Goal: Information Seeking & Learning: Check status

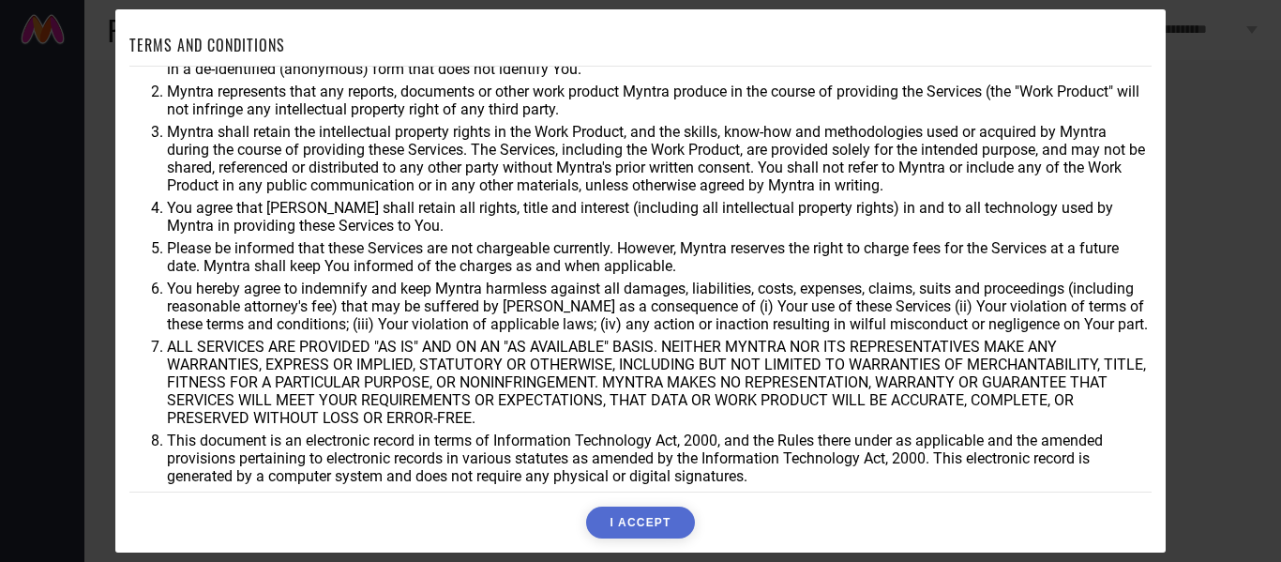
scroll to position [83, 0]
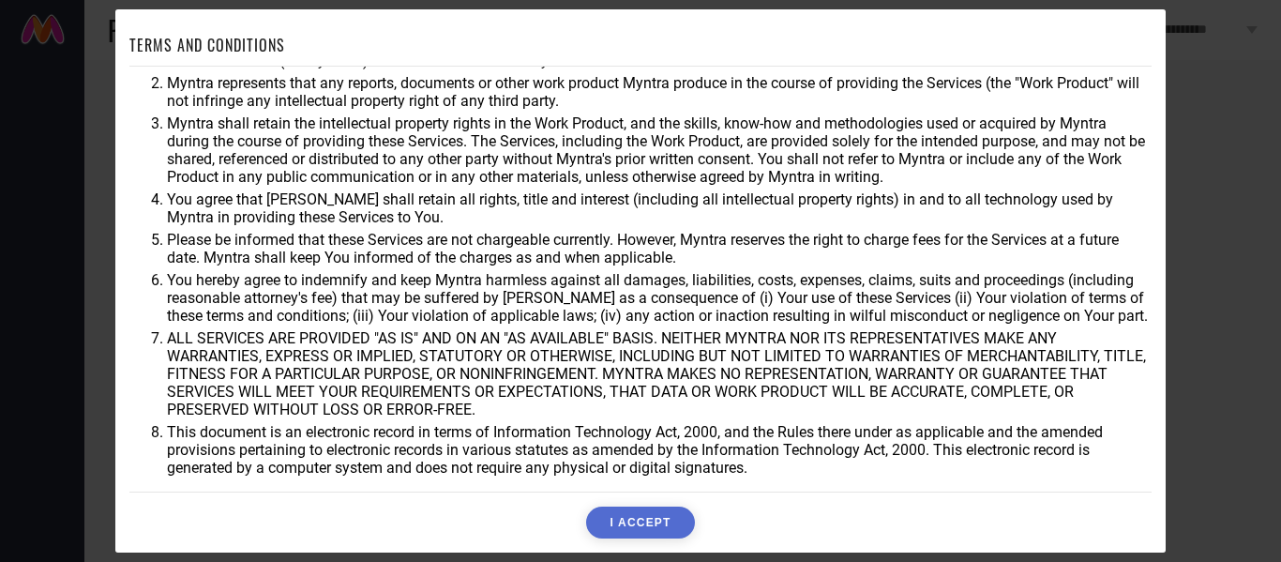
click at [623, 519] on button "I ACCEPT" at bounding box center [640, 523] width 108 height 32
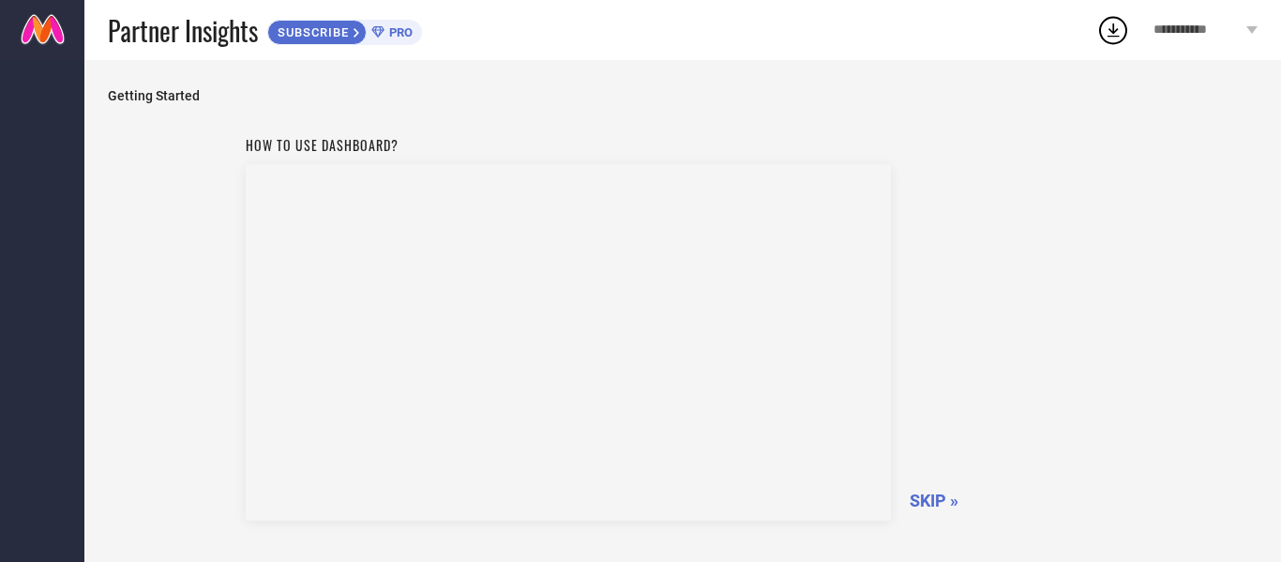
click at [932, 495] on span "SKIP »" at bounding box center [934, 501] width 49 height 20
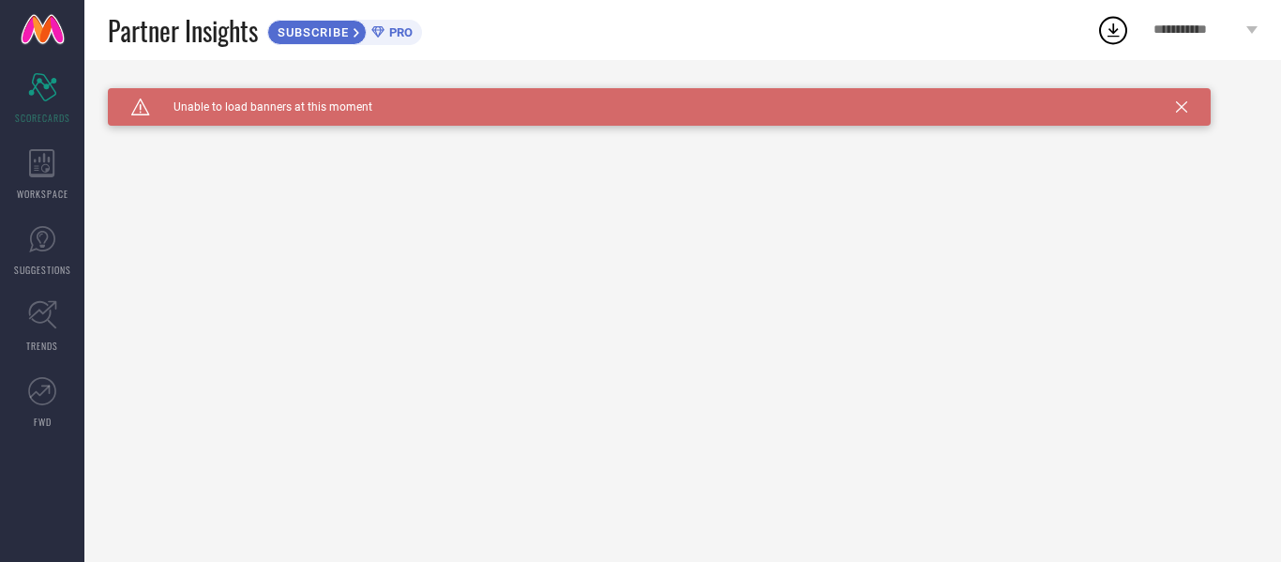
click at [1170, 104] on div "Caution Created with Sketch. Unable to load banners at this moment" at bounding box center [659, 107] width 1103 height 38
click at [1176, 104] on icon at bounding box center [1181, 106] width 11 height 11
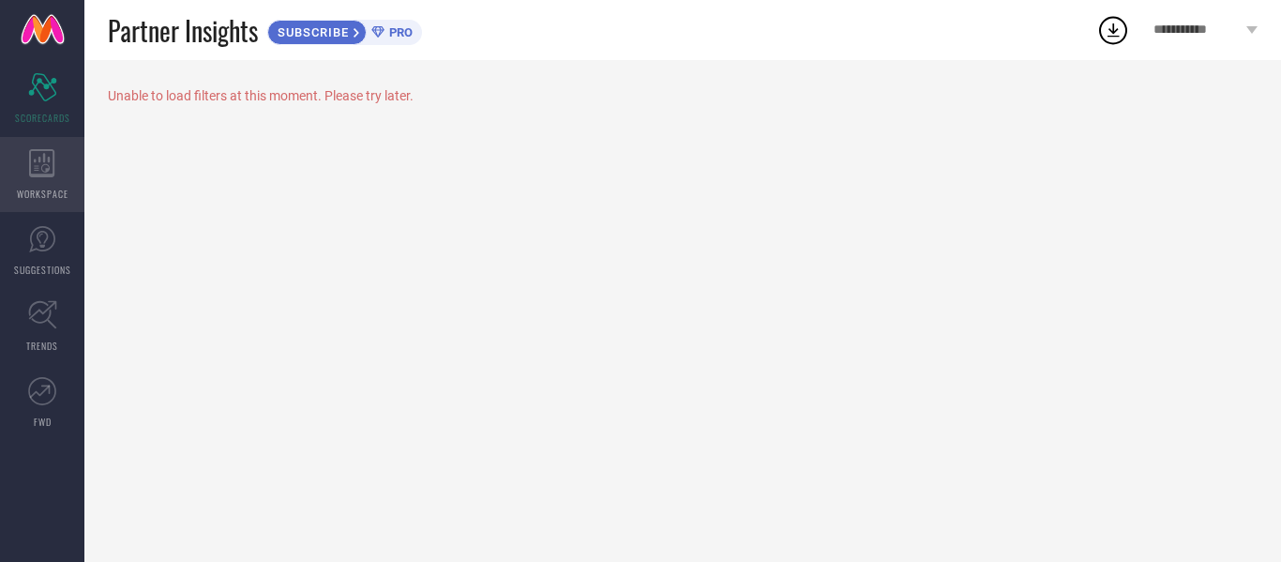
click at [45, 175] on icon at bounding box center [41, 163] width 25 height 28
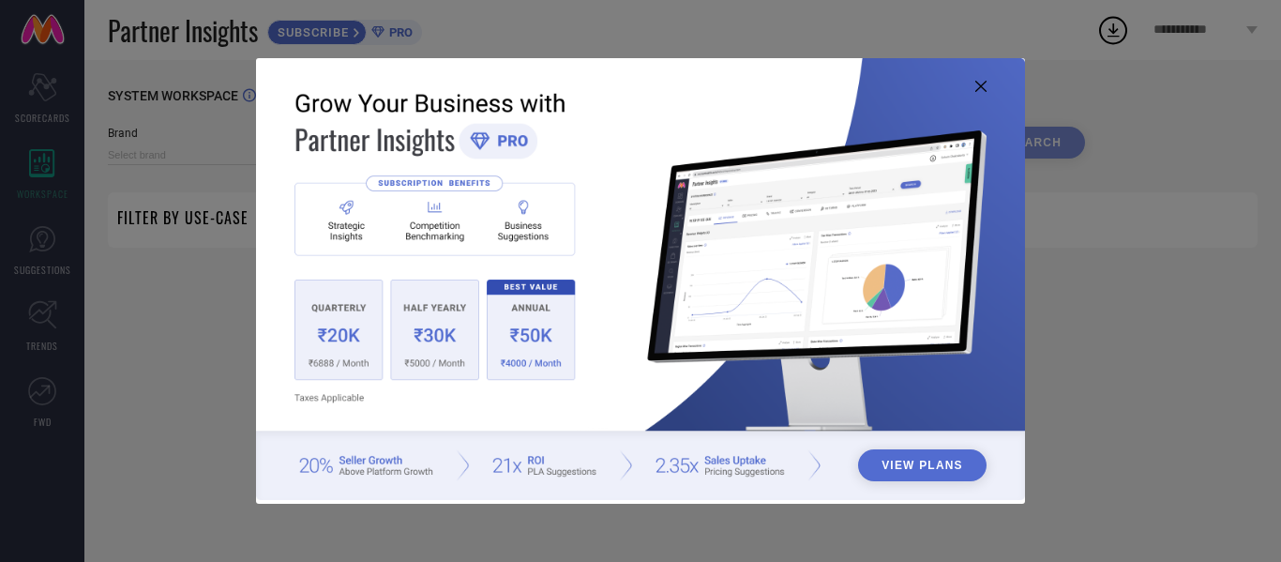
type input "1 STOP FASHION"
type input "All"
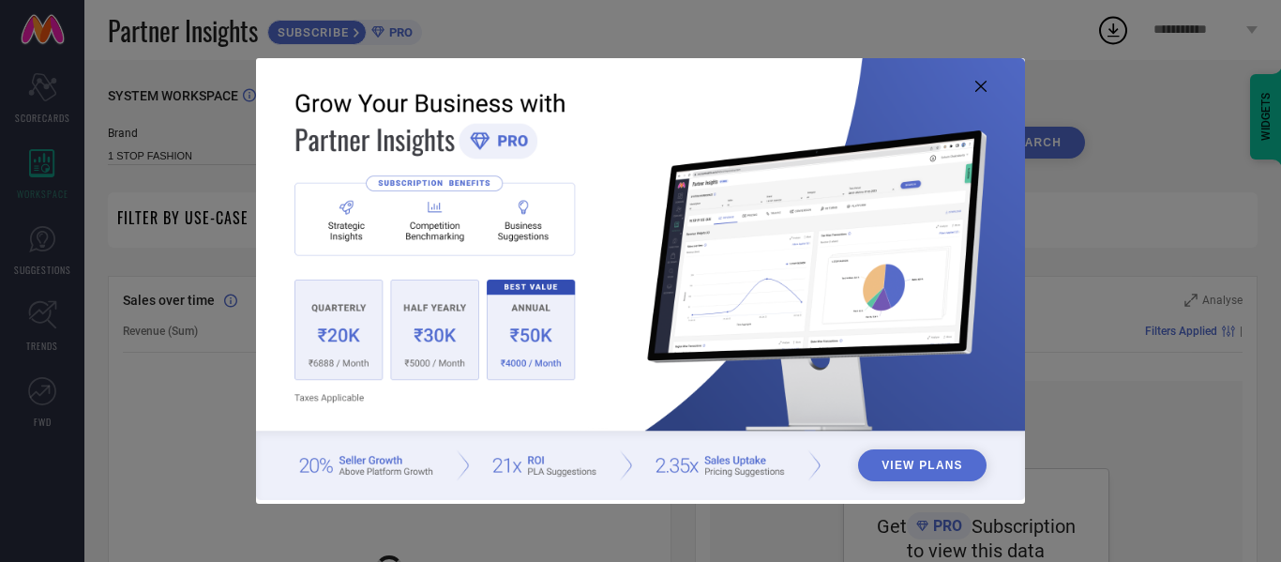
click at [977, 90] on icon at bounding box center [981, 86] width 11 height 11
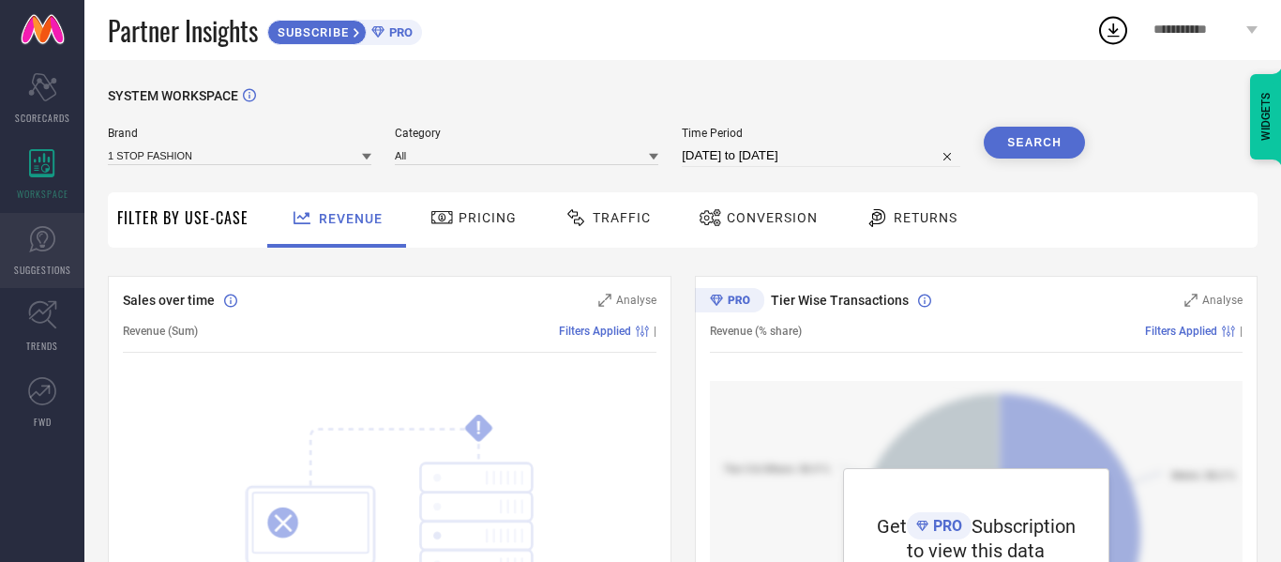
click at [48, 241] on icon at bounding box center [42, 239] width 28 height 28
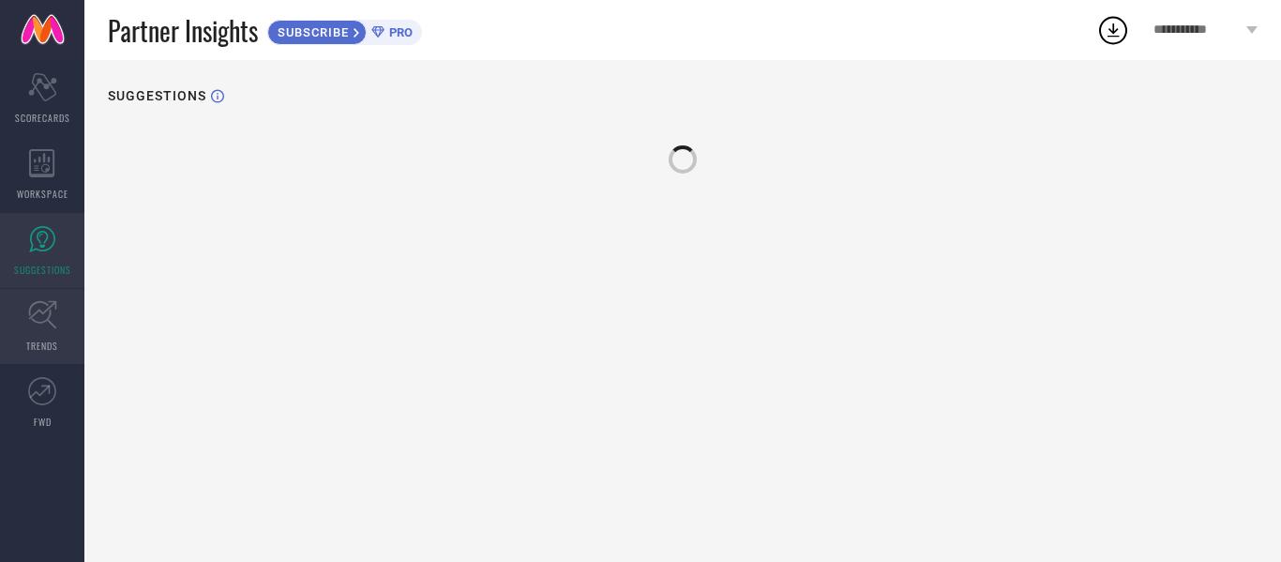
click at [52, 316] on icon at bounding box center [42, 314] width 29 height 29
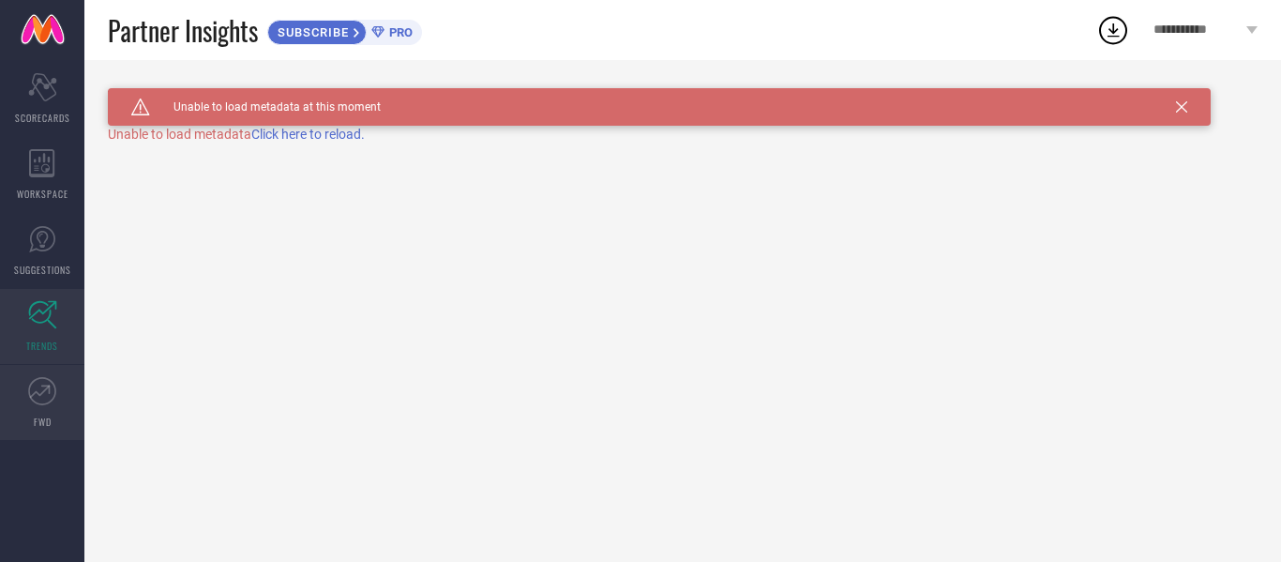
click at [55, 404] on icon at bounding box center [42, 391] width 28 height 28
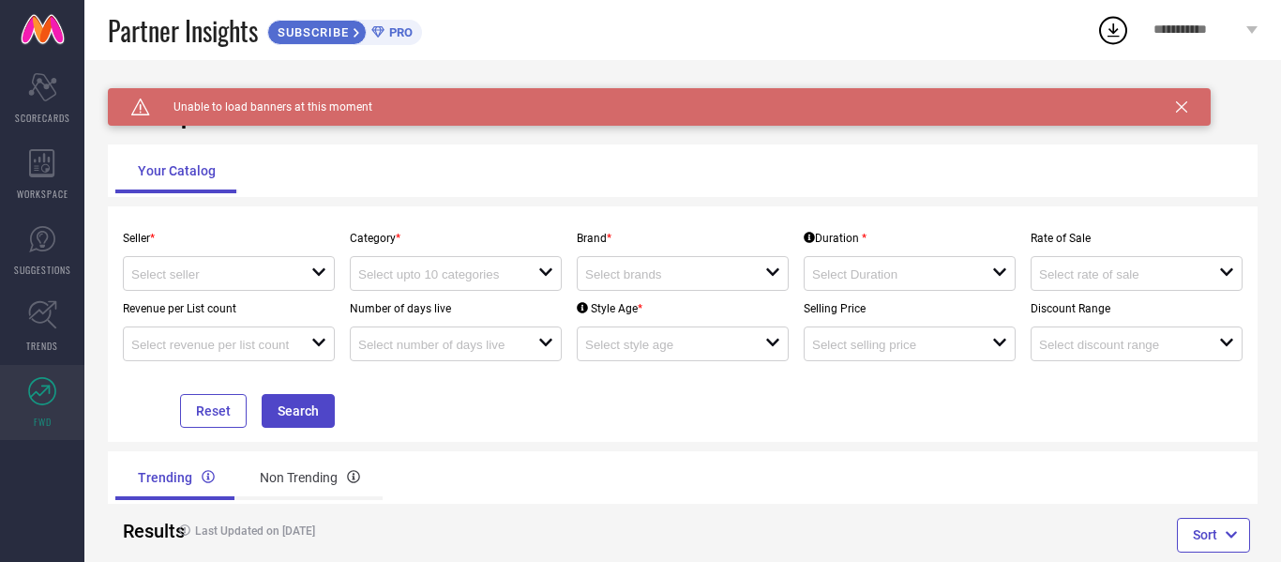
click at [1177, 103] on icon at bounding box center [1181, 106] width 11 height 11
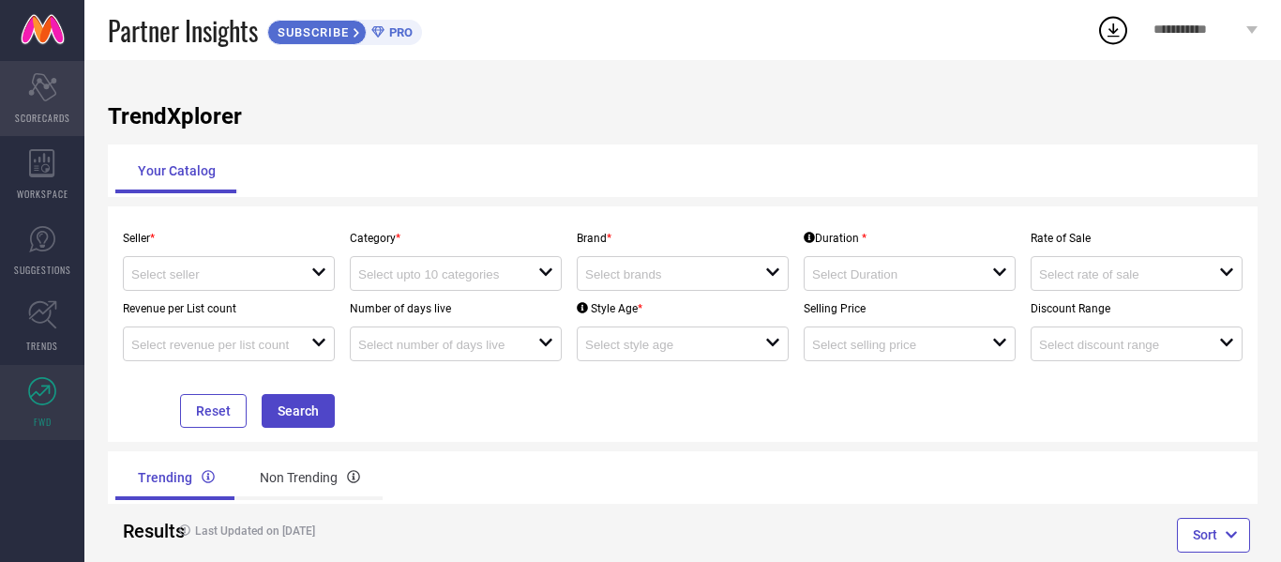
click at [58, 120] on span "SCORECARDS" at bounding box center [42, 118] width 55 height 14
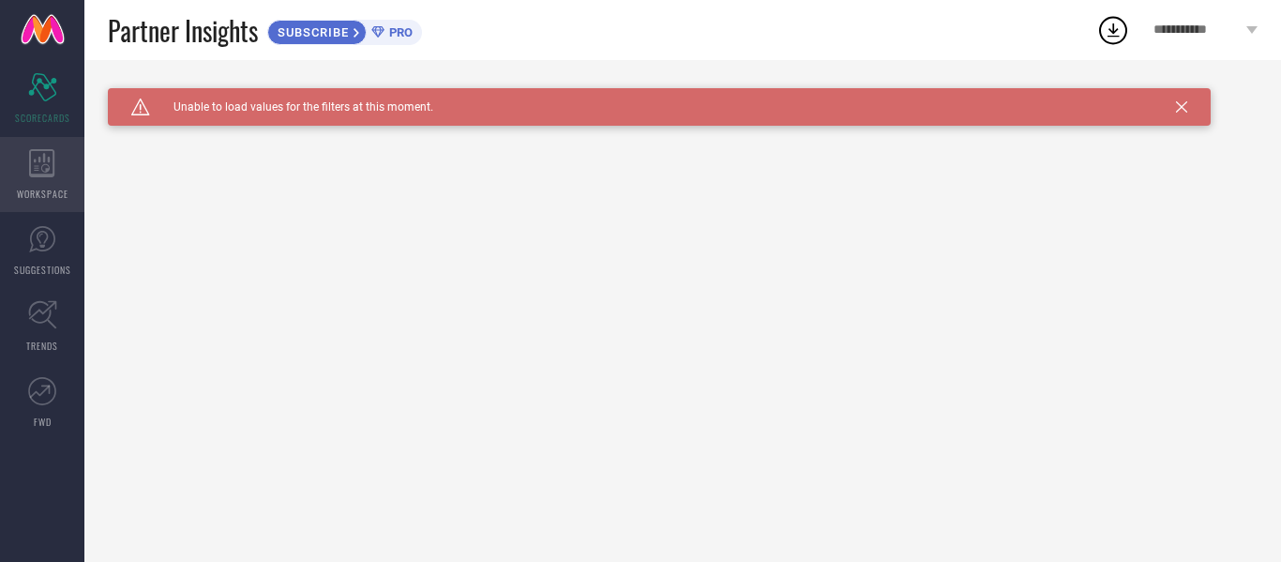
click at [47, 187] on span "WORKSPACE" at bounding box center [43, 194] width 52 height 14
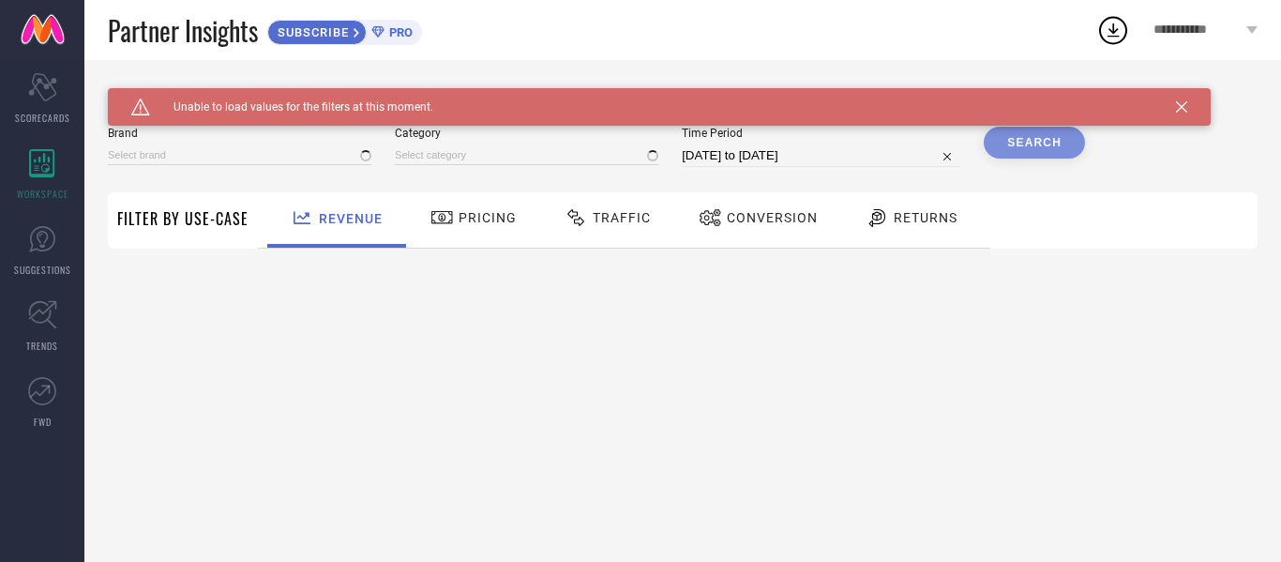
type input "1 STOP FASHION"
type input "All"
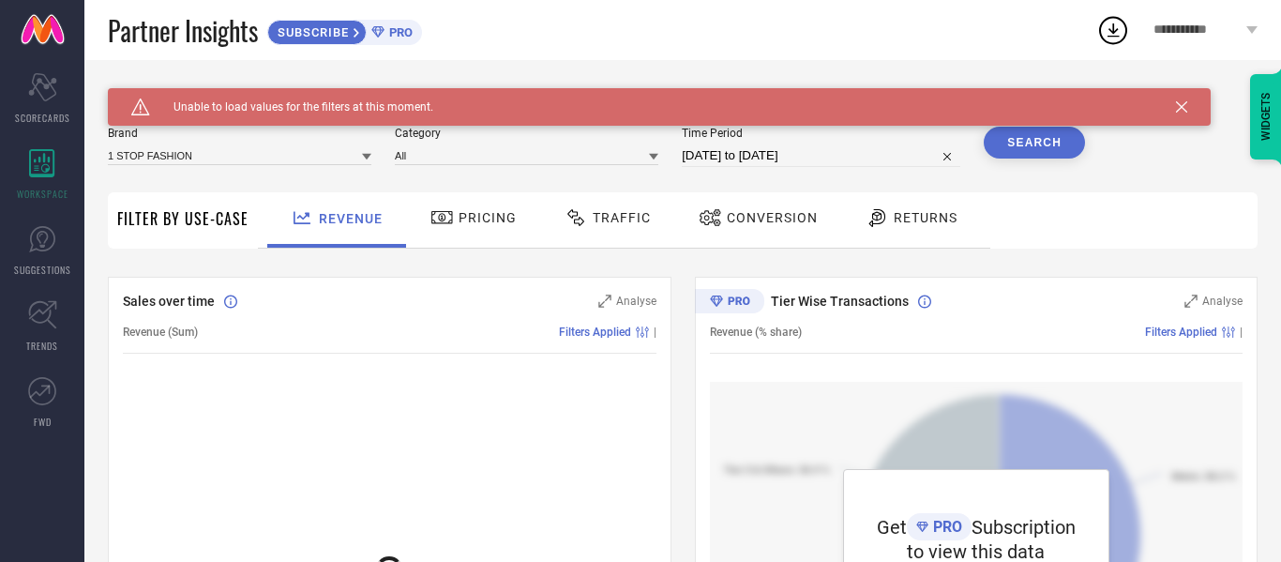
click at [499, 228] on div "Pricing" at bounding box center [474, 218] width 96 height 32
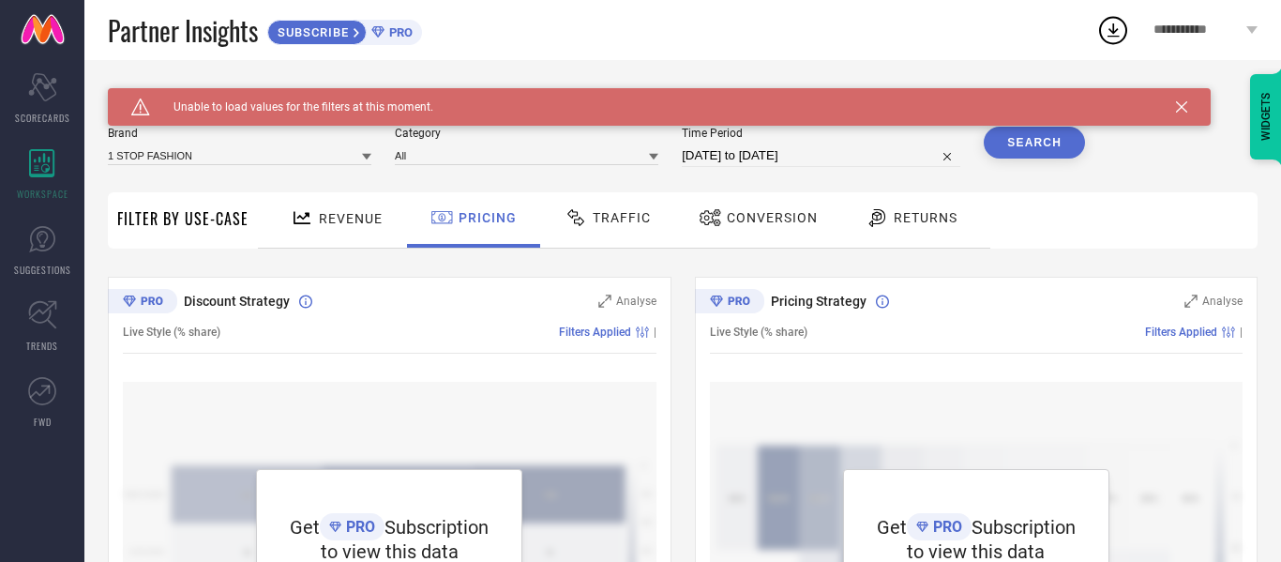
click at [628, 231] on div "Traffic" at bounding box center [608, 218] width 96 height 32
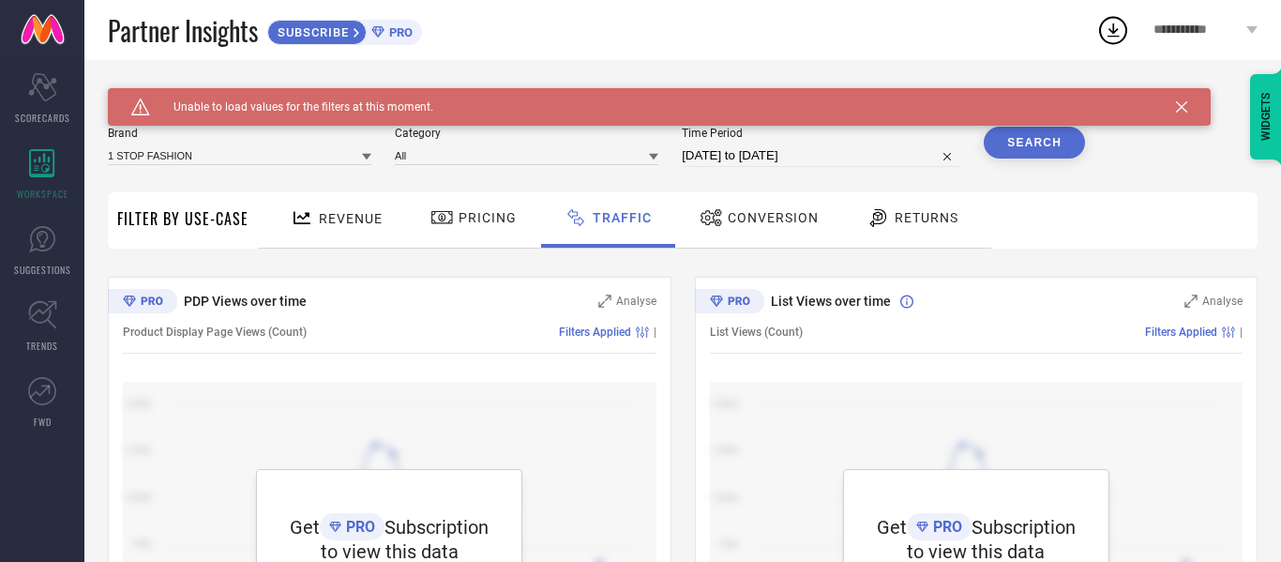
click at [906, 223] on span "Returns" at bounding box center [927, 217] width 64 height 15
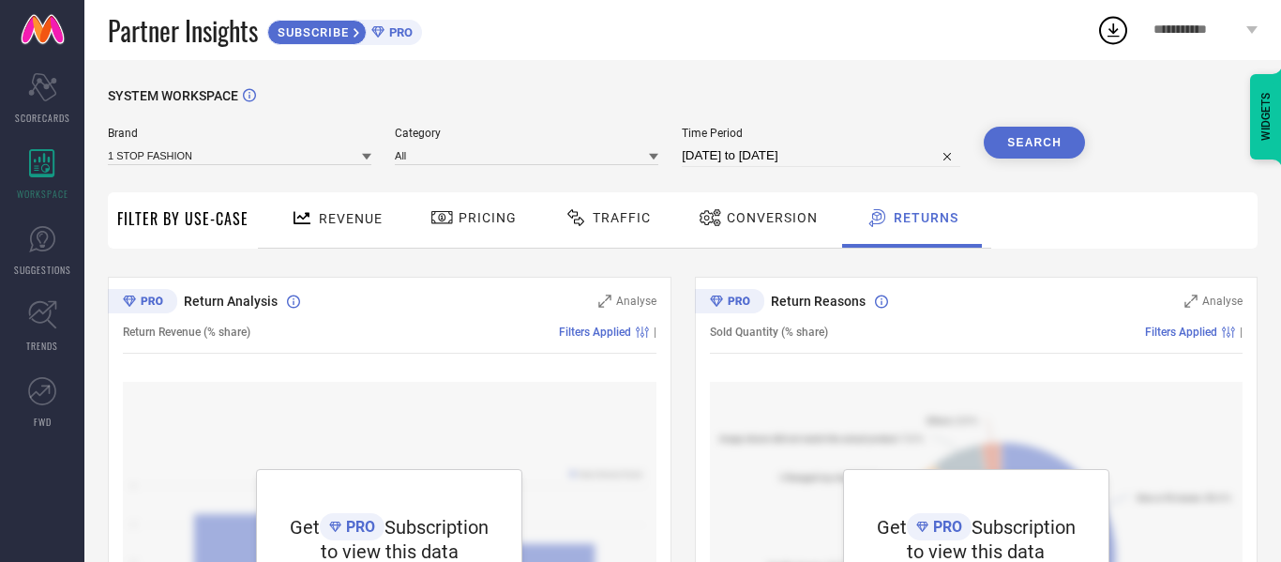
click at [763, 224] on span "Conversion" at bounding box center [772, 217] width 91 height 15
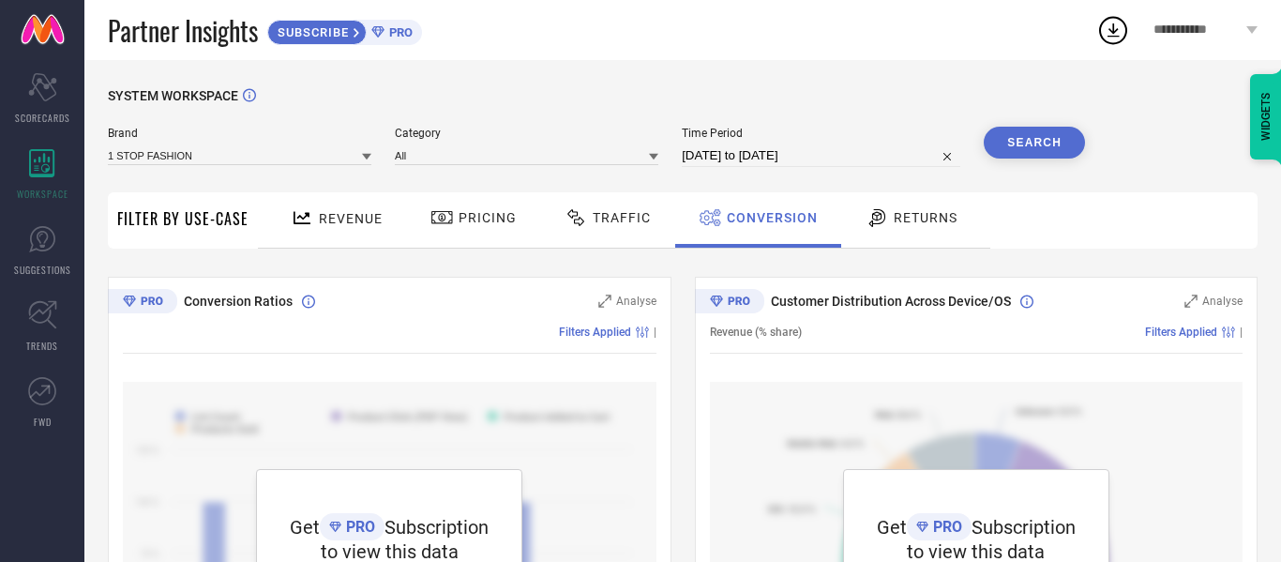
click at [629, 225] on span "Traffic" at bounding box center [622, 217] width 58 height 15
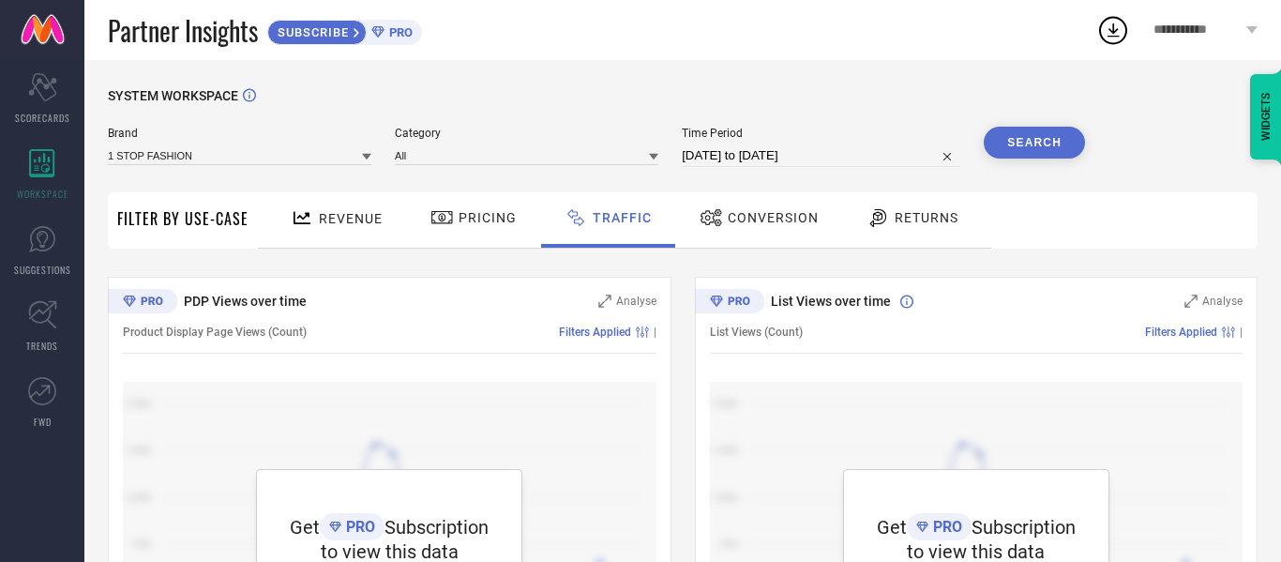
click at [477, 232] on div "Pricing" at bounding box center [474, 218] width 96 height 32
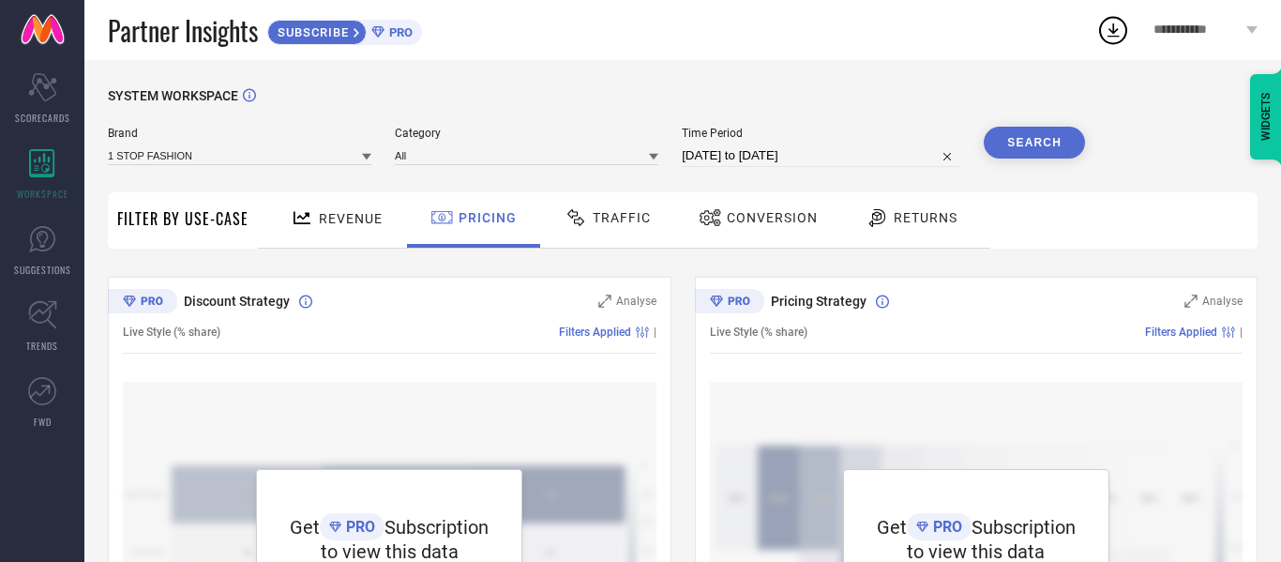
click at [367, 209] on div "Revenue" at bounding box center [336, 218] width 101 height 33
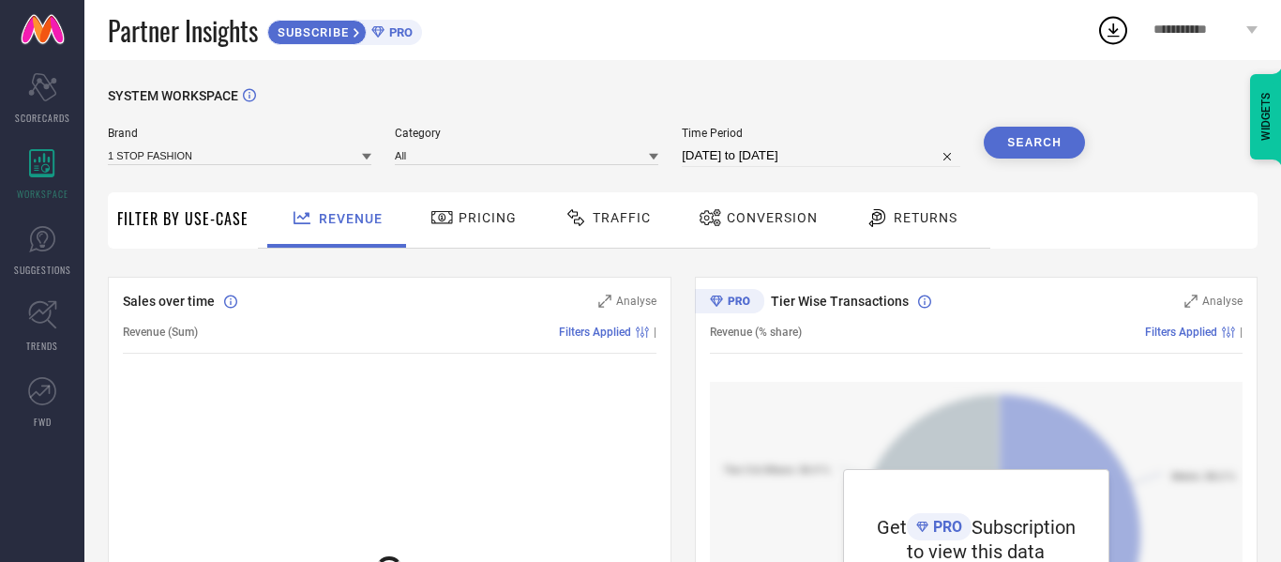
click at [215, 234] on div "Filter By Use-Case" at bounding box center [182, 220] width 131 height 56
click at [26, 334] on link "TRENDS" at bounding box center [42, 326] width 84 height 75
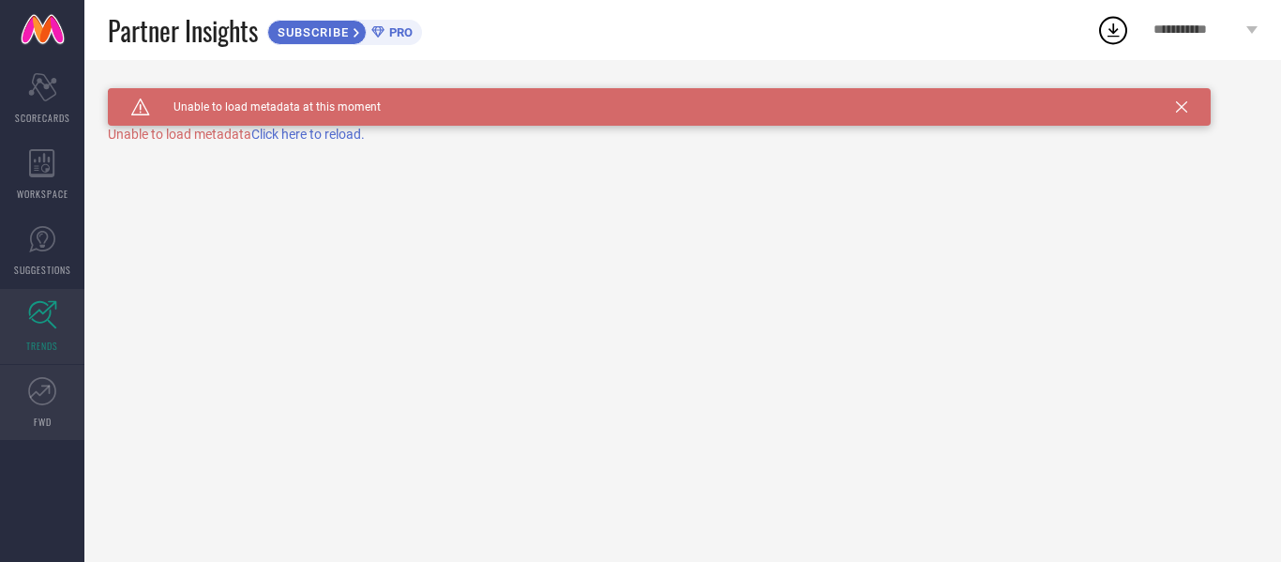
click at [51, 388] on icon at bounding box center [42, 391] width 28 height 28
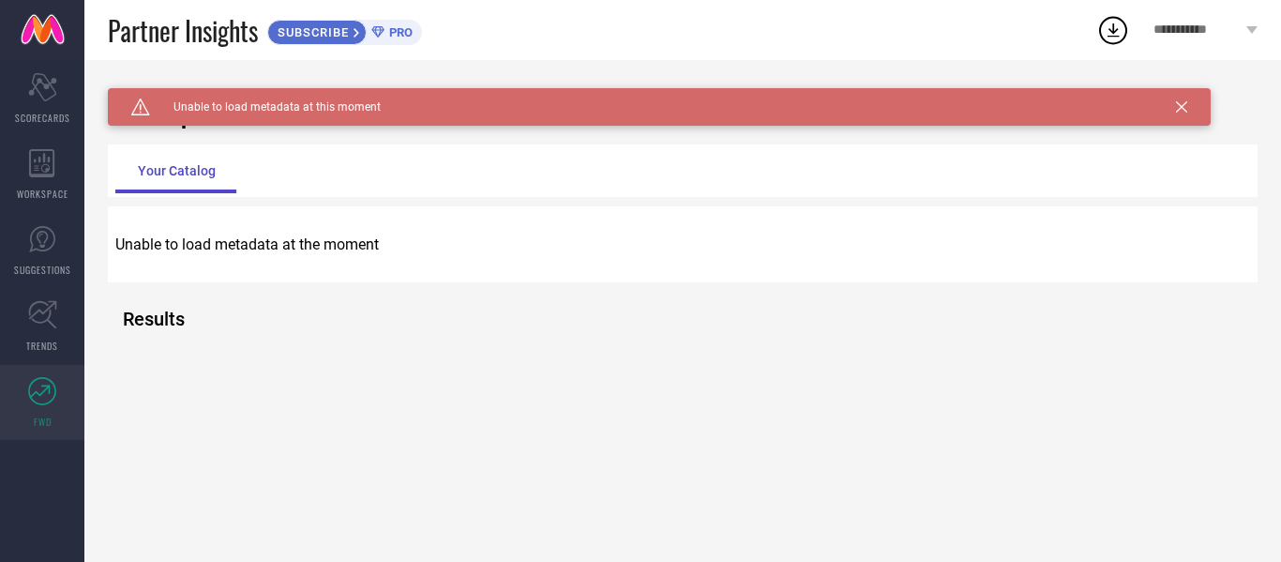
click at [1192, 115] on div "Caution Created with Sketch. Unable to load metadata at this moment" at bounding box center [659, 107] width 1103 height 38
click at [1189, 113] on div "Caution Created with Sketch. Unable to load metadata at this moment" at bounding box center [659, 107] width 1103 height 38
click at [1175, 104] on div "Caution Created with Sketch. Unable to load metadata at this moment" at bounding box center [659, 107] width 1103 height 38
click at [1182, 103] on icon at bounding box center [1181, 106] width 11 height 11
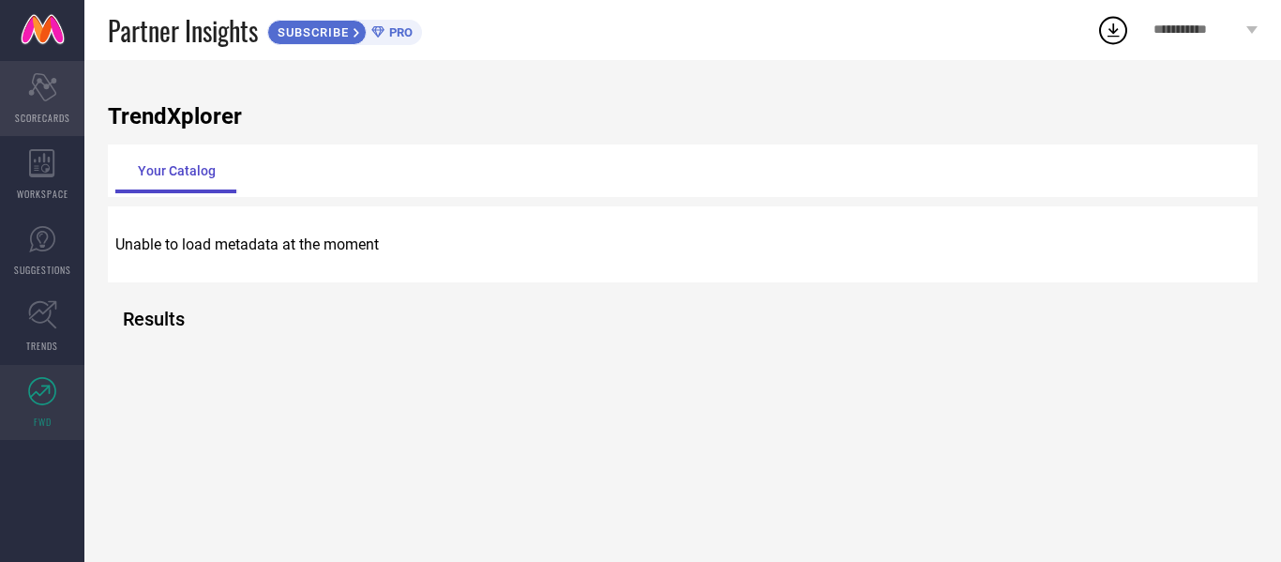
click at [55, 98] on icon "Scorecard" at bounding box center [42, 87] width 29 height 28
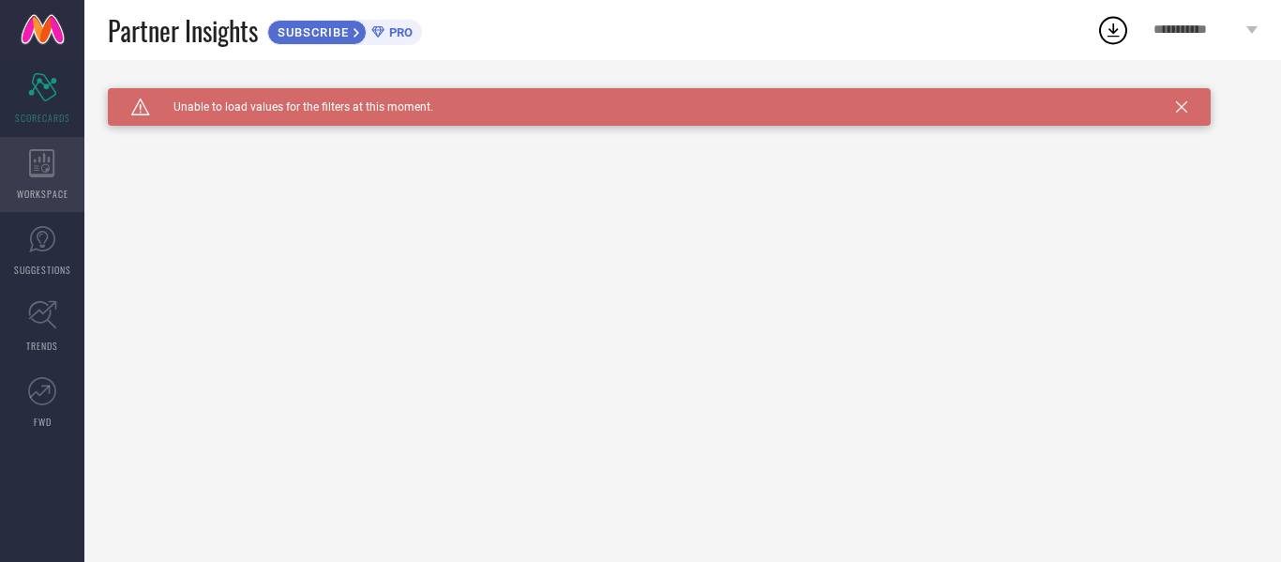
click at [53, 155] on icon at bounding box center [41, 163] width 25 height 28
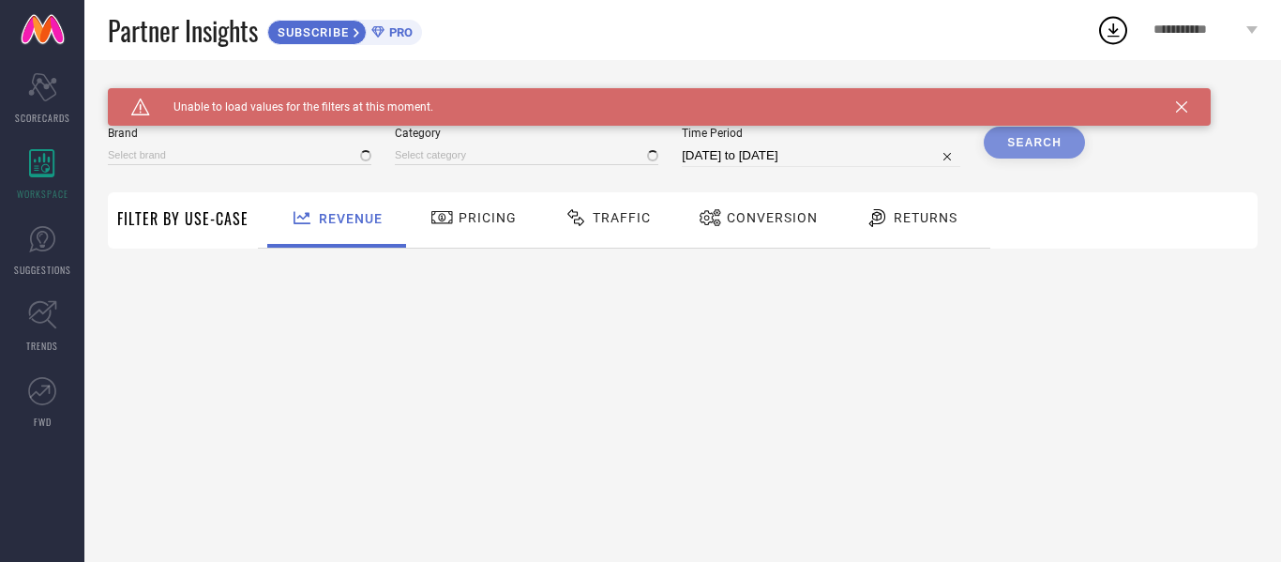
type input "1 STOP FASHION"
type input "All"
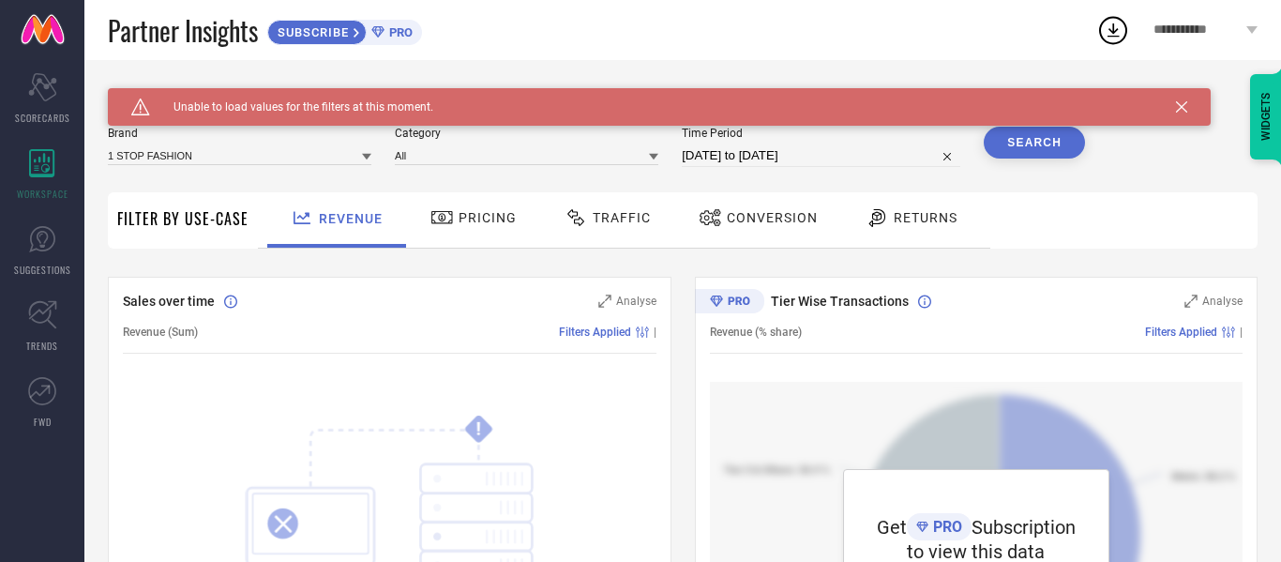
click at [1185, 102] on icon at bounding box center [1181, 106] width 11 height 11
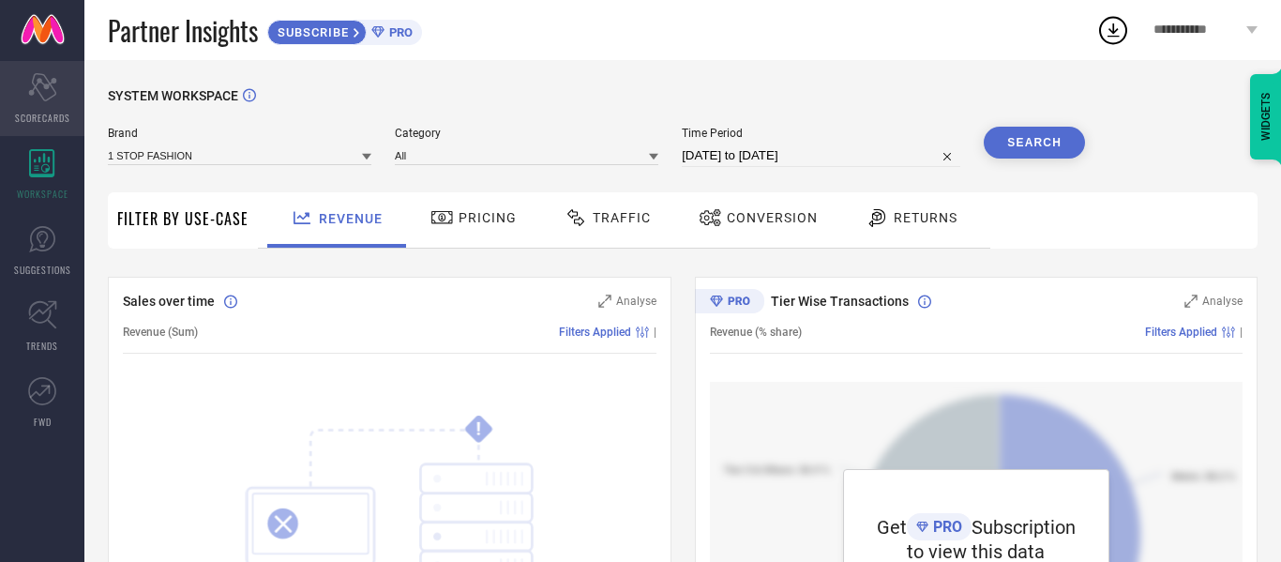
click at [52, 79] on icon at bounding box center [42, 87] width 28 height 28
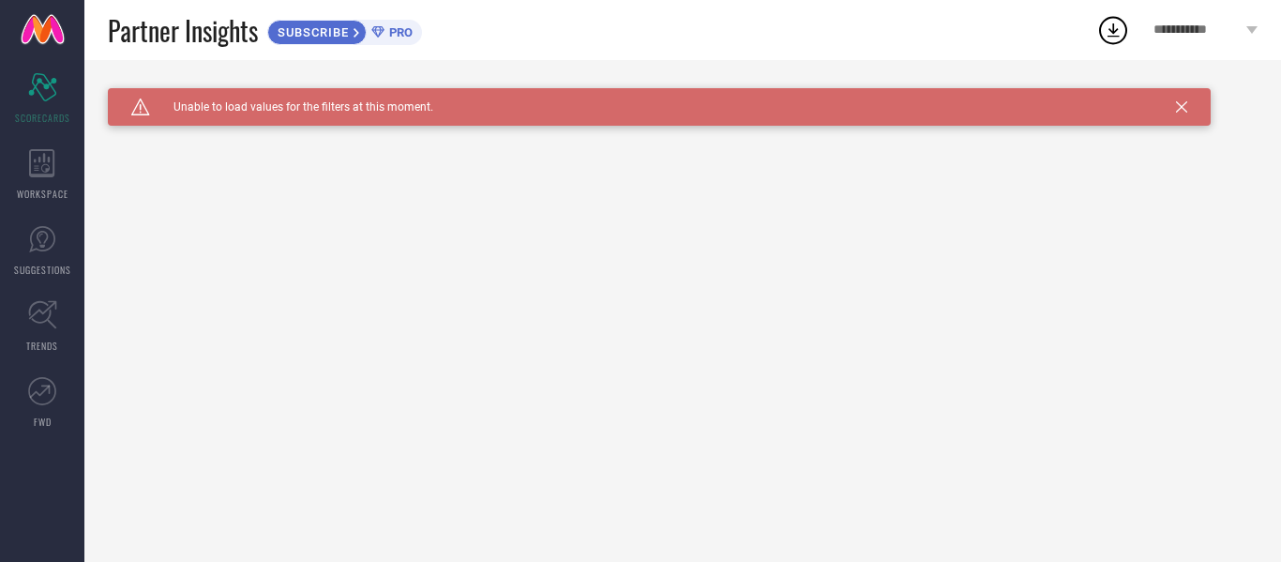
click at [1184, 104] on icon at bounding box center [1181, 106] width 11 height 11
